Goal: Transaction & Acquisition: Purchase product/service

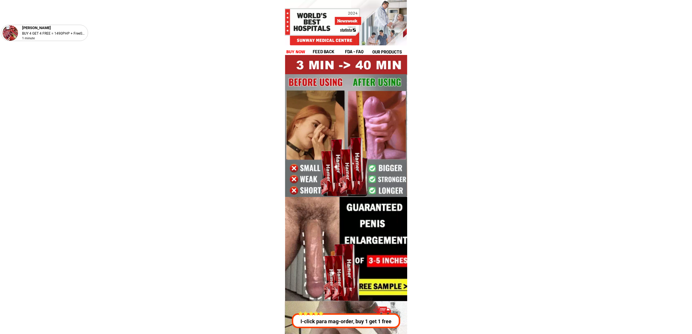
click at [294, 50] on h1 "buy now" at bounding box center [295, 52] width 19 height 7
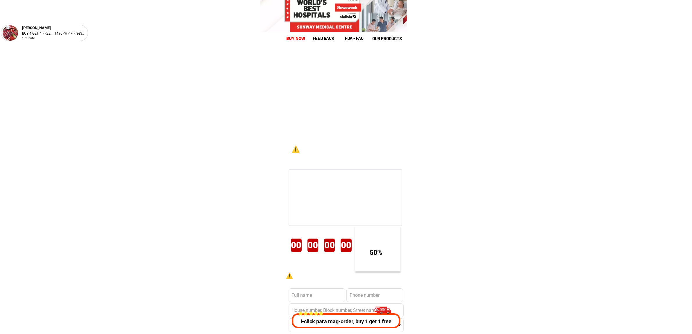
scroll to position [7999, 0]
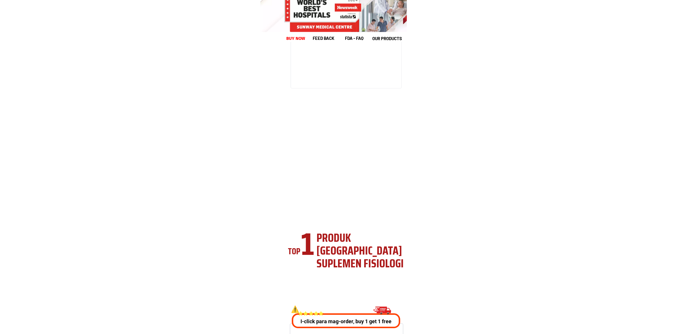
scroll to position [2095, 0]
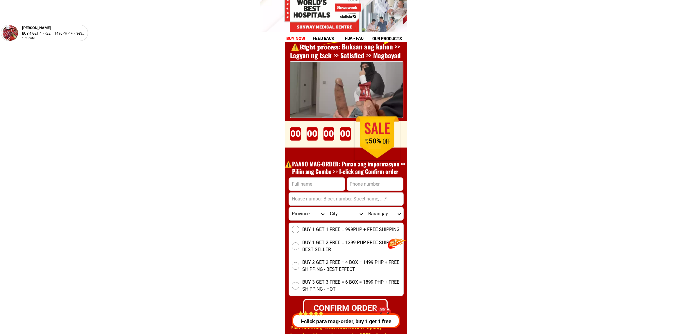
click at [300, 175] on div "⚠️️𝐑𝐢𝐠𝐡𝐭 𝐩𝐫𝐨𝐜𝐞𝐬𝐬: Buksan ang kahon >> Lagyan ng tsek >> Satisfied >> Magbayad O…" at bounding box center [346, 175] width 122 height 348
click at [310, 185] on input "Input full_name" at bounding box center [317, 183] width 56 height 13
paste input "Aldrine molo"
type input "Aldrine molo"
click at [360, 199] on input "Input address" at bounding box center [346, 198] width 115 height 13
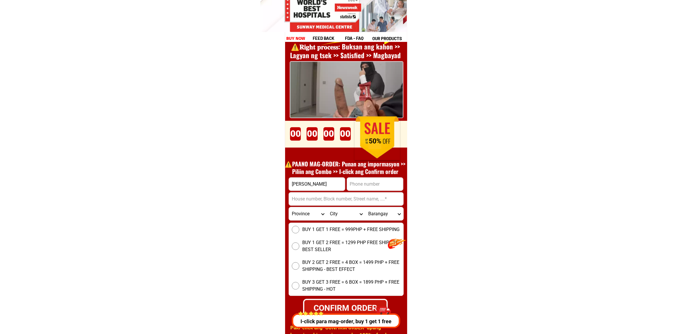
paste input "Balingsag misamis oriental , Cagayan"
type input "Balingsag misamis oriental , Cagayan"
click at [358, 177] on input "Input phone_number" at bounding box center [375, 183] width 56 height 13
paste input "09927974902"
type input "09927974902"
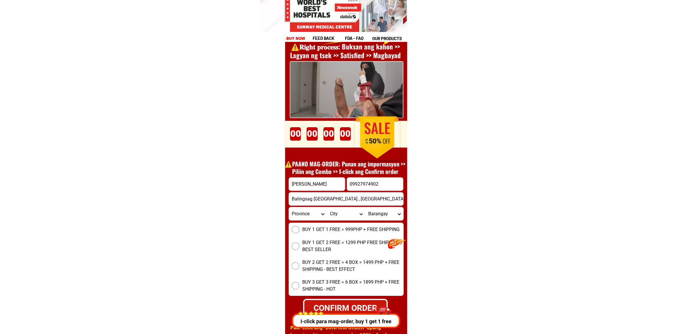
click at [306, 228] on span "BUY 1 GET 1 FREE = 999PHP + FREE SHIPPING" at bounding box center [350, 229] width 97 height 7
click at [299, 228] on input "BUY 1 GET 1 FREE = 999PHP + FREE SHIPPING" at bounding box center [296, 230] width 8 height 8
radio input "true"
click at [324, 246] on span "BUY 1 GET 2 FREE = 1299 PHP FREE SHIPPING - BEST SELLER" at bounding box center [352, 246] width 101 height 14
click at [299, 246] on input "BUY 1 GET 2 FREE = 1299 PHP FREE SHIPPING - BEST SELLER" at bounding box center [296, 246] width 8 height 8
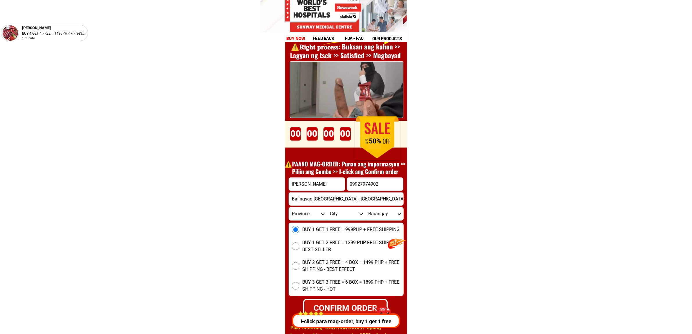
radio input "true"
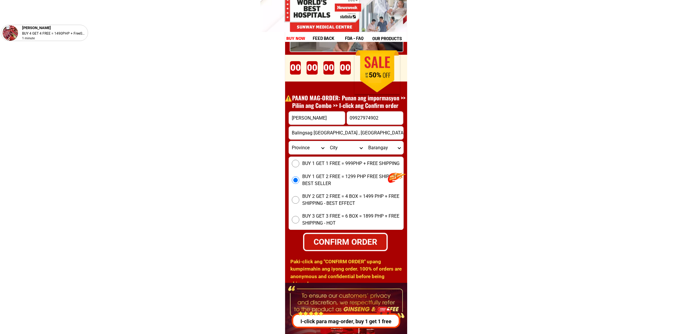
scroll to position [2167, 0]
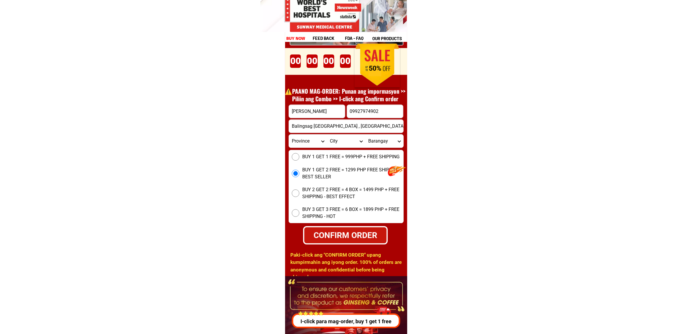
click at [300, 146] on select "Province Abra Agusan-del-norte Agusan-del-sur Aklan Albay Antique Apayao Aurora…" at bounding box center [308, 140] width 38 height 13
select select "63_869"
click at [289, 134] on select "Province Abra Agusan-del-norte Agusan-del-sur Aklan Albay Antique Apayao Aurora…" at bounding box center [308, 140] width 38 height 13
click at [339, 140] on select "City Abulug Allacapan Amulung Aparri Baggao Ballesteros Buguey Cagayan-alcala C…" at bounding box center [346, 140] width 38 height 13
drag, startPoint x: 508, startPoint y: 201, endPoint x: 470, endPoint y: 182, distance: 42.0
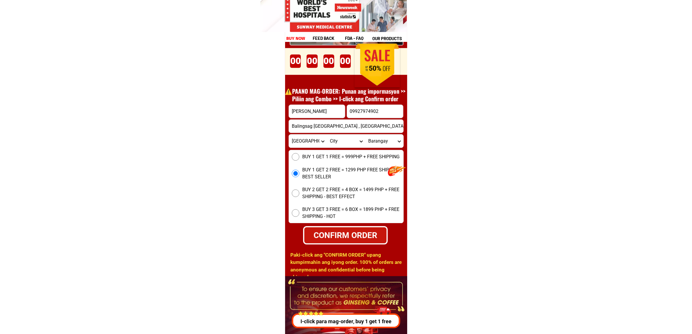
click at [348, 142] on select "City Abulug Allacapan Amulung Aparri Baggao Ballesteros Buguey Cagayan-alcala C…" at bounding box center [346, 140] width 38 height 13
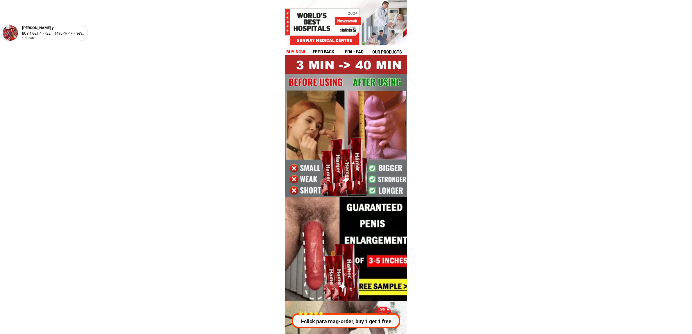
click at [295, 50] on h1 "buy now" at bounding box center [295, 52] width 19 height 7
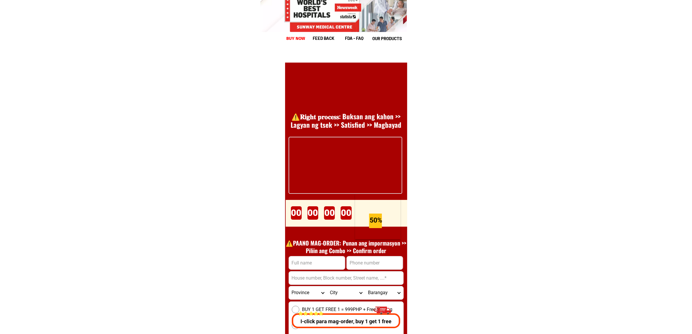
scroll to position [7999, 0]
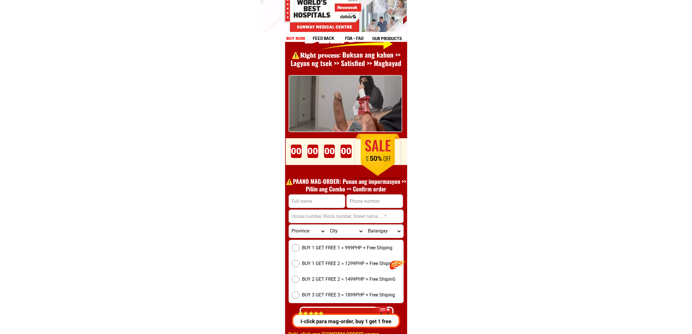
click at [374, 195] on input "Input phone_number" at bounding box center [375, 200] width 56 height 13
paste input "09758367928"
type input "09758367928"
click at [306, 204] on input "Input full_name" at bounding box center [317, 200] width 56 height 13
paste input "Ronnie S. Torregosa"
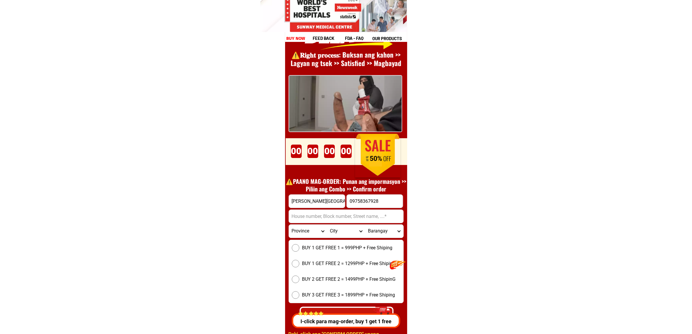
type input "Ronnie S. Torregosa"
click at [312, 211] on input "Input address" at bounding box center [346, 216] width 115 height 13
paste input "Zone 5,Agusan Cagayan de Oro city"
type input "Zone 5,Agusan Cagayan de Oro city"
click at [336, 250] on span "BUY 1 GET FREE 1 = 999PHP + Free Shiping" at bounding box center [347, 247] width 90 height 7
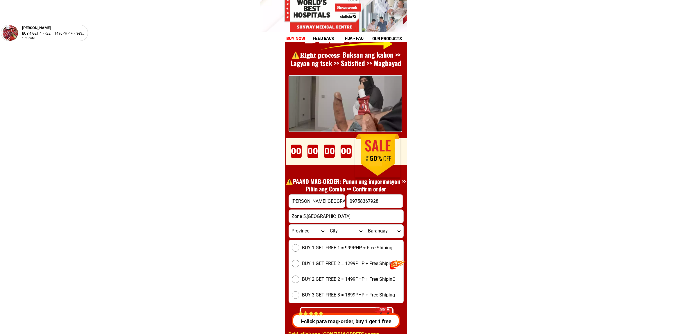
click at [299, 250] on input "BUY 1 GET FREE 1 = 999PHP + Free Shiping" at bounding box center [296, 248] width 8 height 8
radio input "true"
click at [315, 233] on select "Province Abra Agusan-del-norte Agusan-del-sur Aklan Albay Antique Apayao Aurora…" at bounding box center [308, 230] width 38 height 13
select select "63_283"
click at [289, 224] on select "Province Abra Agusan-del-norte Agusan-del-sur Aklan Albay Antique Apayao Aurora…" at bounding box center [308, 230] width 38 height 13
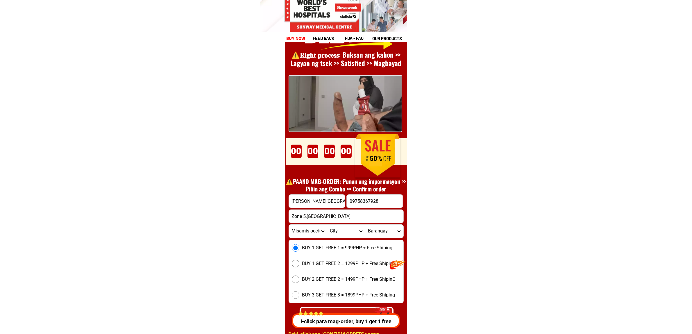
click at [306, 231] on select "Province Abra Agusan-del-norte Agusan-del-sur Aklan Albay Antique Apayao Aurora…" at bounding box center [308, 230] width 38 height 13
click at [289, 224] on select "Province Abra Agusan-del-norte Agusan-del-sur Aklan Albay Antique Apayao Aurora…" at bounding box center [308, 230] width 38 height 13
click at [345, 227] on select "City Aloran Baliangao Bonifacio Calamba Don-victoriano-chiongbian Jimenez Lopez…" at bounding box center [346, 230] width 38 height 13
click at [328, 240] on div "BUY 1 GET FREE 1 = 999PHP + Free Shiping BUY 1 GET FREE 2 = 1299PHP + Free Ship…" at bounding box center [346, 271] width 115 height 63
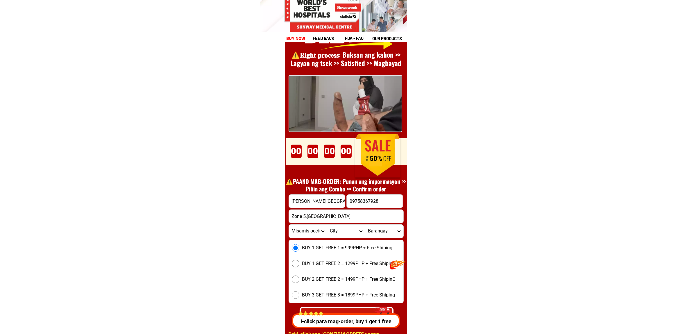
click at [332, 240] on div "BUY 1 GET FREE 1 = 999PHP + Free Shiping BUY 1 GET FREE 2 = 1299PHP + Free Ship…" at bounding box center [346, 271] width 115 height 63
click at [335, 237] on form "Ronnie S. Torregosa 09758367928 CONFIRM ORDER Zone 5,Agusan Cagayan de Oro city…" at bounding box center [346, 260] width 115 height 132
click at [335, 233] on select "City Aloran Baliangao Bonifacio Calamba Don-victoriano-chiongbian Jimenez Lopez…" at bounding box center [346, 230] width 38 height 13
click at [345, 235] on select "City Aloran Baliangao Bonifacio Calamba Don-victoriano-chiongbian Jimenez Lopez…" at bounding box center [346, 230] width 38 height 13
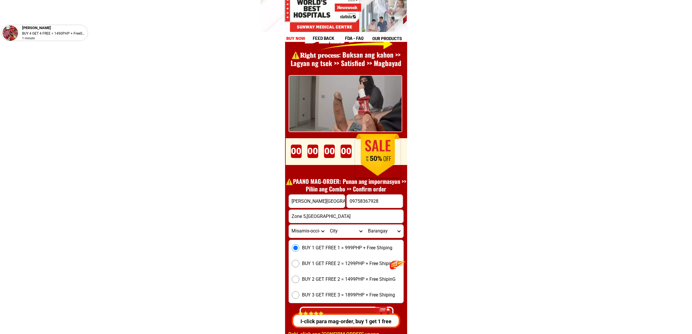
click at [345, 235] on select "City Aloran Baliangao Bonifacio Calamba Don-victoriano-chiongbian Jimenez Lopez…" at bounding box center [346, 230] width 38 height 13
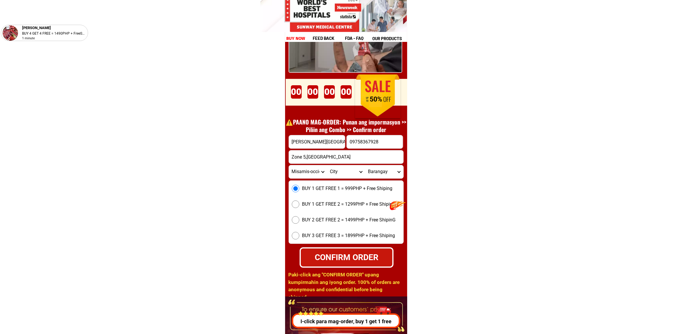
scroll to position [8072, 0]
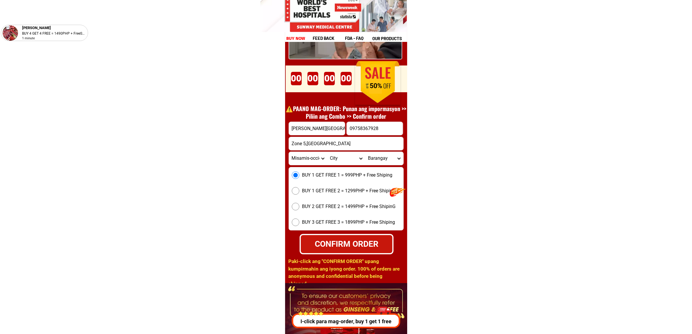
drag, startPoint x: 361, startPoint y: 245, endPoint x: 350, endPoint y: 247, distance: 11.5
click at [361, 245] on div "CONFIRM ORDER" at bounding box center [347, 244] width 92 height 12
radio input "true"
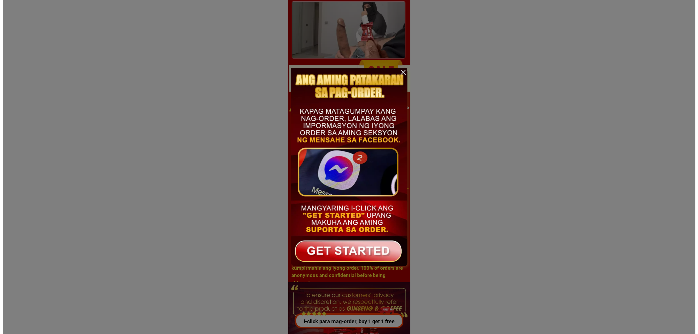
scroll to position [0, 0]
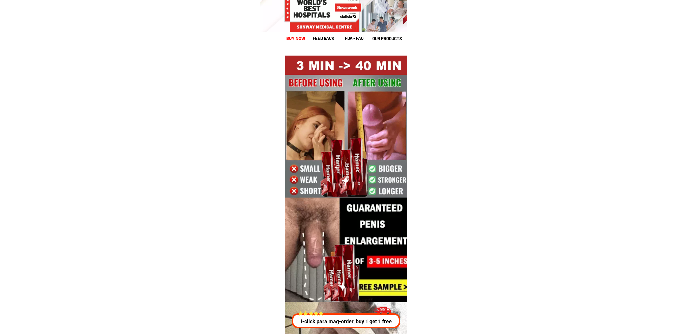
scroll to position [2095, 0]
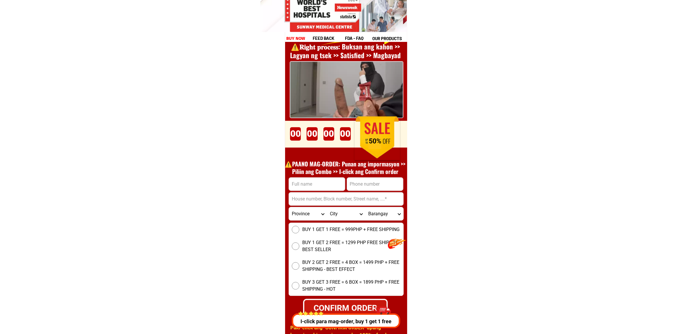
click at [310, 180] on input "Input full_name" at bounding box center [317, 183] width 56 height 13
paste input "Wellin galinzoga"
type input "Wellin galinzoga"
click at [379, 188] on input "Input phone_number" at bounding box center [375, 183] width 56 height 13
paste input "09517995420"
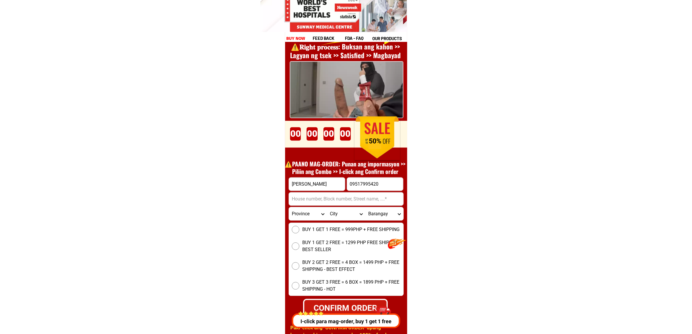
type input "09517995420"
click at [390, 197] on input "Input address" at bounding box center [346, 198] width 115 height 13
paste input "Osmena, dapa, surigao del Norte 8417, Surigao-city, Surigao-del-norte"
type input "Osmena, dapa, surigao del Norte 8417, Surigao-city, Surigao-del-norte"
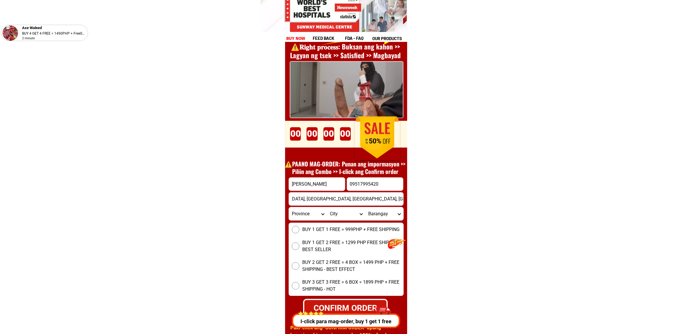
scroll to position [0, 0]
click at [316, 226] on span "BUY 1 GET 1 FREE = 999PHP + FREE SHIPPING" at bounding box center [350, 229] width 97 height 7
click at [299, 226] on input "BUY 1 GET 1 FREE = 999PHP + FREE SHIPPING" at bounding box center [296, 230] width 8 height 8
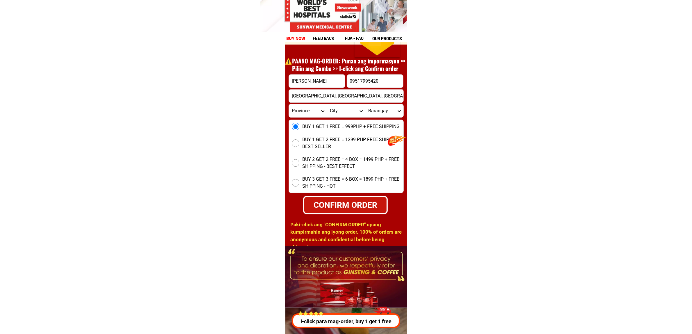
scroll to position [2204, 0]
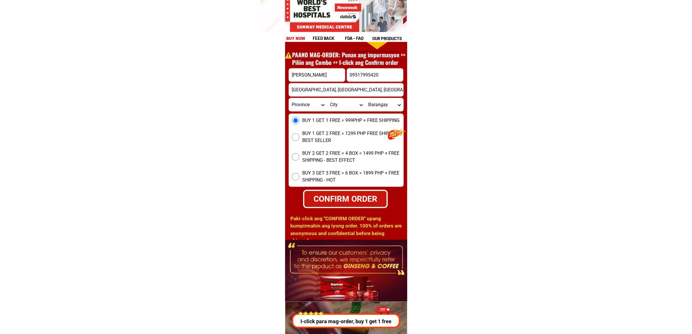
drag, startPoint x: 351, startPoint y: 200, endPoint x: 327, endPoint y: 226, distance: 35.2
click at [349, 200] on div "CONFIRM ORDER" at bounding box center [345, 198] width 82 height 12
radio input "true"
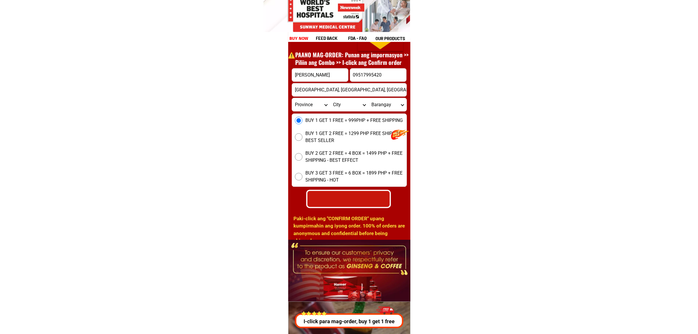
scroll to position [0, 0]
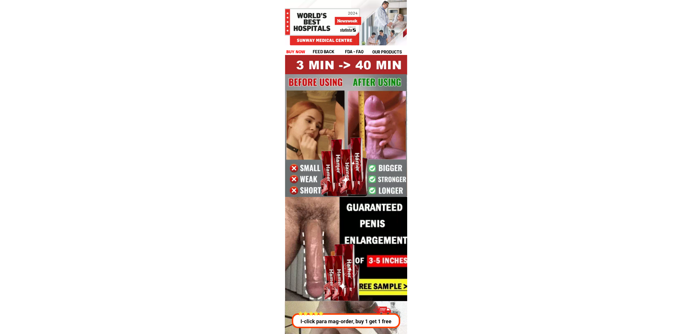
click at [299, 53] on h1 "buy now" at bounding box center [295, 52] width 19 height 7
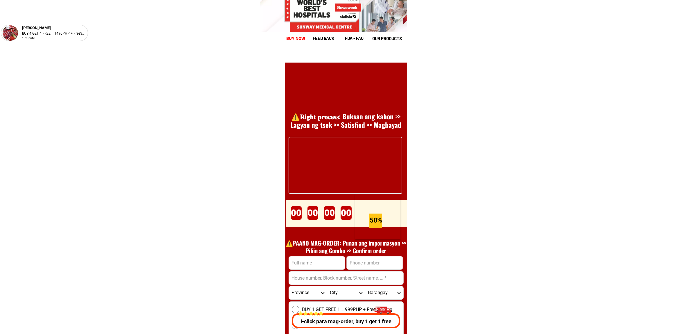
scroll to position [7999, 0]
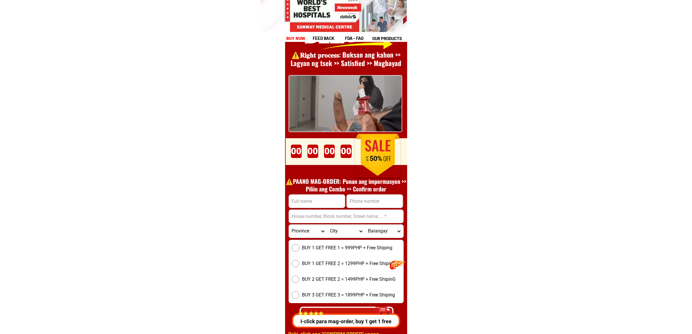
drag, startPoint x: 377, startPoint y: 195, endPoint x: 380, endPoint y: 197, distance: 3.0
click at [377, 195] on input "Input phone_number" at bounding box center [375, 200] width 56 height 13
paste input "0953 368 5098"
click at [374, 199] on input "0953 368 5098" at bounding box center [375, 200] width 56 height 13
type input "09533685098"
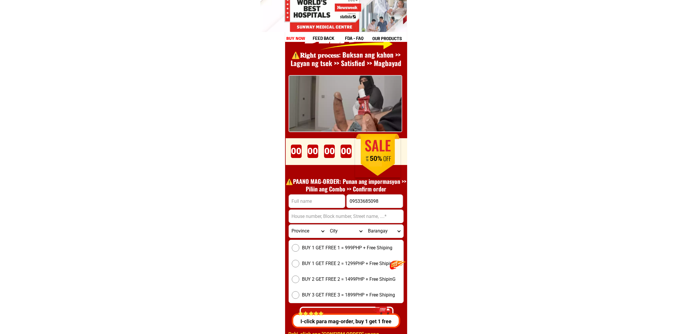
click at [329, 203] on input "Input full_name" at bounding box center [317, 200] width 56 height 13
click at [295, 220] on input "Input address" at bounding box center [346, 216] width 115 height 13
paste input "Purok Nara RH3, Sharif [GEOGRAPHIC_DATA], [GEOGRAPHIC_DATA]"
type input "Purok Nara RH3, Sharif [GEOGRAPHIC_DATA], [GEOGRAPHIC_DATA]"
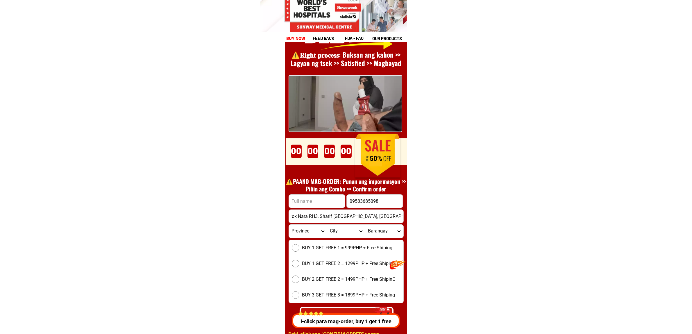
scroll to position [0, 0]
click at [307, 202] on input "Input full_name" at bounding box center [317, 200] width 56 height 13
paste input "[PERSON_NAME]"
type input "[PERSON_NAME]"
click at [353, 240] on div "BUY 1 GET FREE 1 = 999PHP + Free Shiping BUY 1 GET FREE 2 = 1299PHP + Free Ship…" at bounding box center [346, 271] width 115 height 63
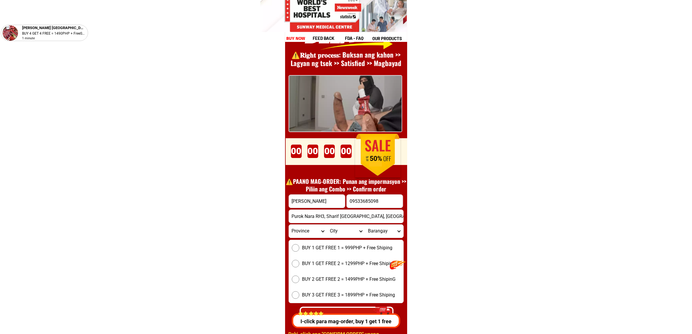
click at [361, 244] on span "BUY 1 GET FREE 1 = 999PHP + Free Shiping" at bounding box center [347, 247] width 90 height 7
click at [299, 244] on input "BUY 1 GET FREE 1 = 999PHP + Free Shiping" at bounding box center [296, 248] width 8 height 8
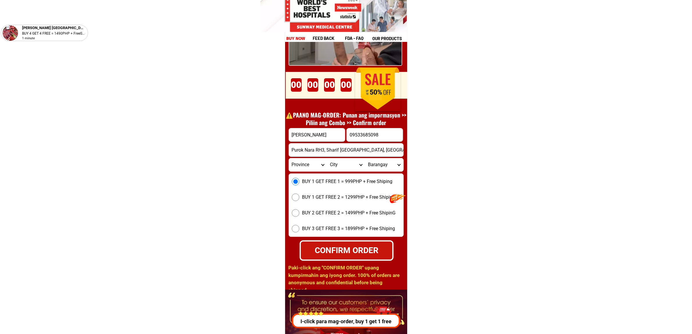
scroll to position [8072, 0]
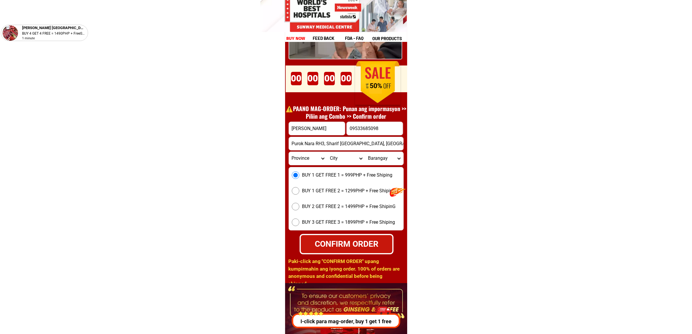
click at [351, 241] on div "CONFIRM ORDER" at bounding box center [347, 243] width 92 height 12
radio input "true"
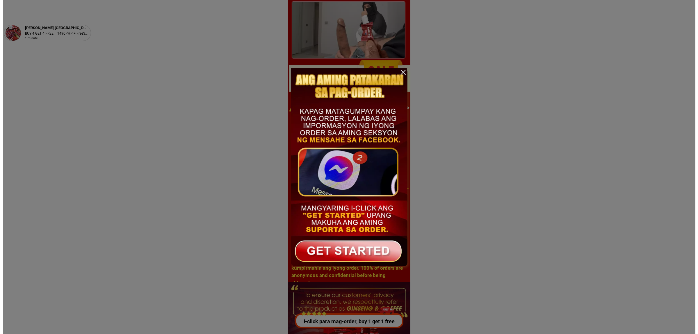
scroll to position [0, 0]
